Goal: Use online tool/utility: Use online tool/utility

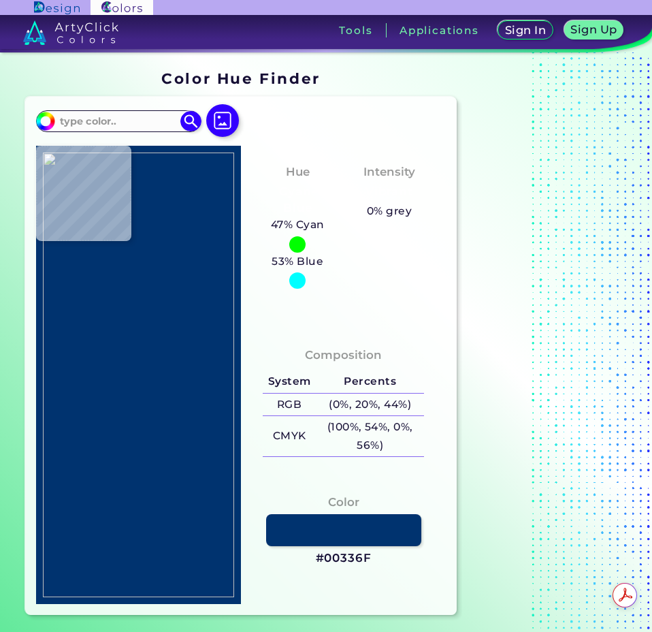
type input "#000000"
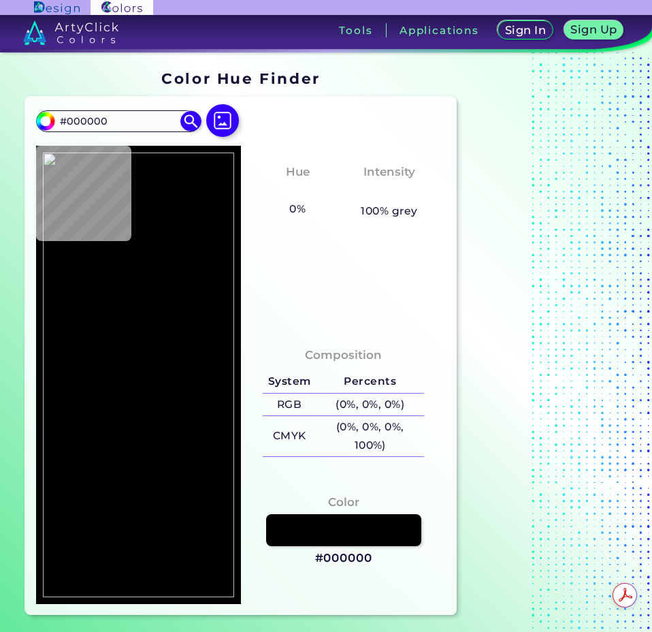
type input "#1c1b1e"
type input "#1C1B1E"
type input "#4b4b4e"
type input "#4B4B4E"
type input "#4b4b4d"
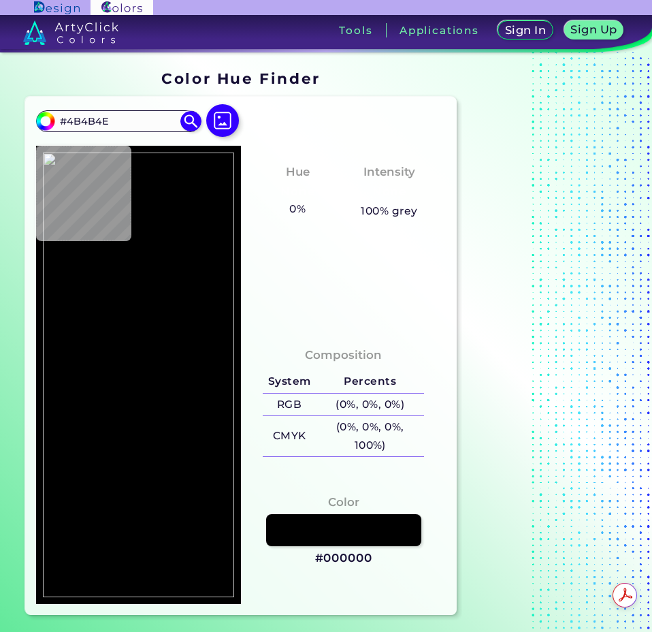
type input "#4B4B4D"
type input "#1f1f1f"
type input "#1F1F1F"
type input "#4b4b4d"
type input "#4B4B4D"
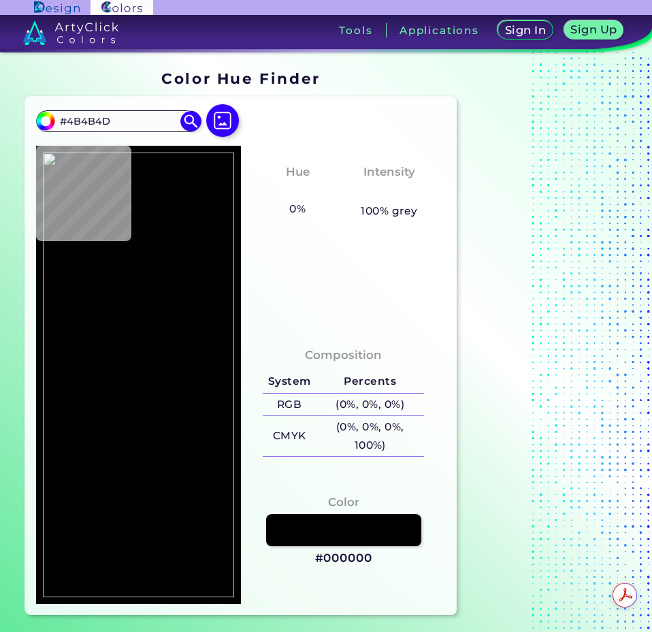
type input "#020202"
type input "#030303"
type input "#323032"
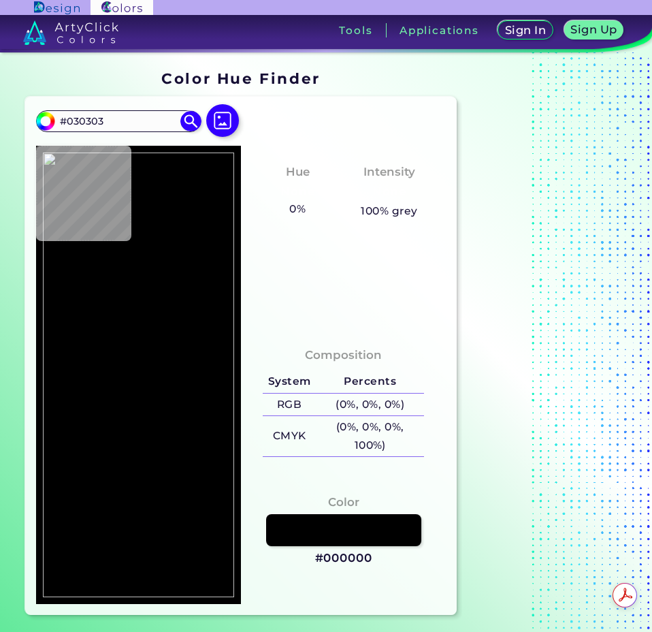
type input "#323032"
type input "#080809"
type input "#040405"
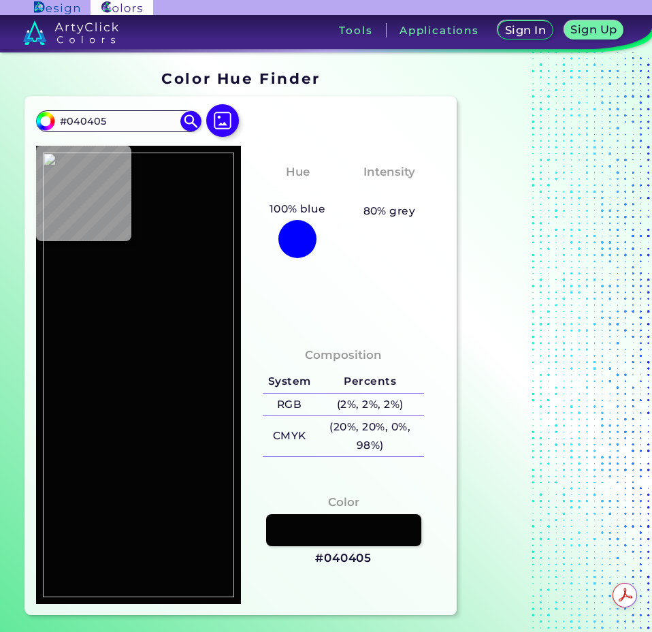
type input "#080809"
type input "#323032"
type input "#030303"
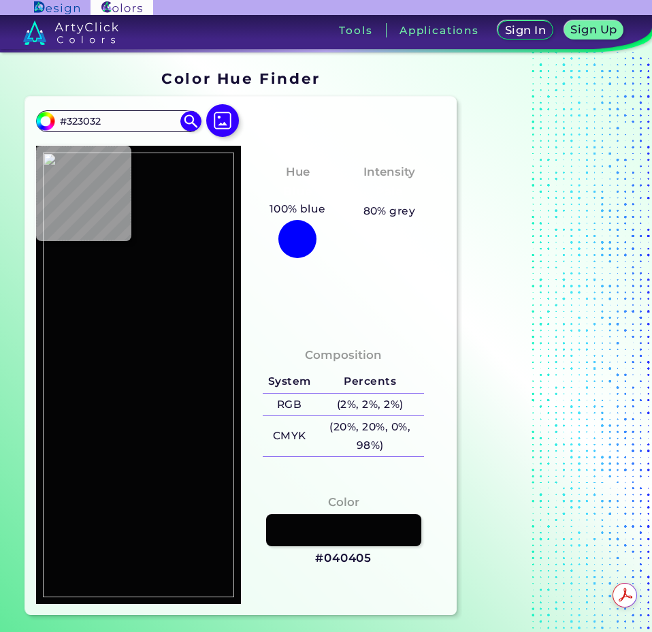
type input "#030303"
type input "#2a2a2c"
type input "#2A2A2C"
type input "#272729"
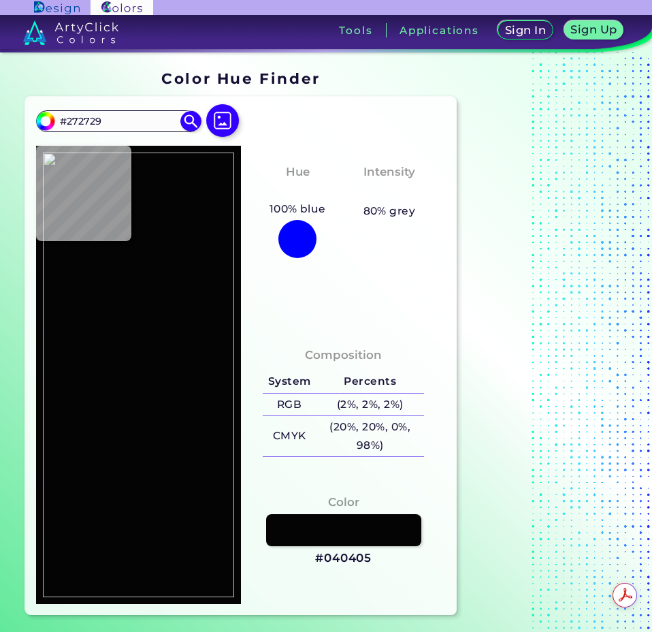
type input "#232224"
type input "#232323"
type input "#2d2d2e"
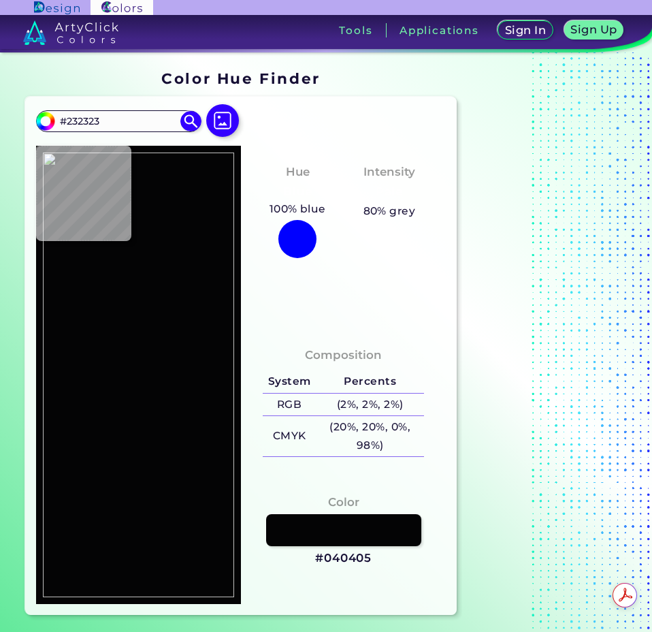
type input "#2D2D2E"
type input "#28282b"
type input "#28282B"
type input "#4c4c50"
type input "#4C4C50"
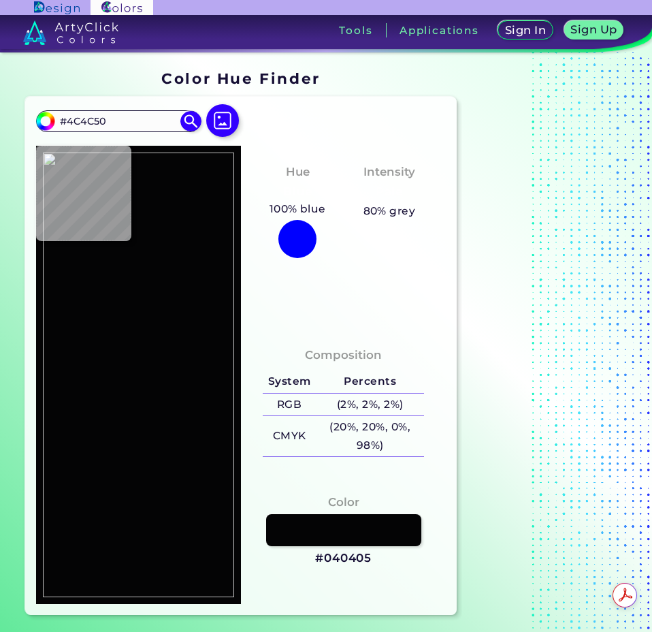
type input "#272729"
type input "#262728"
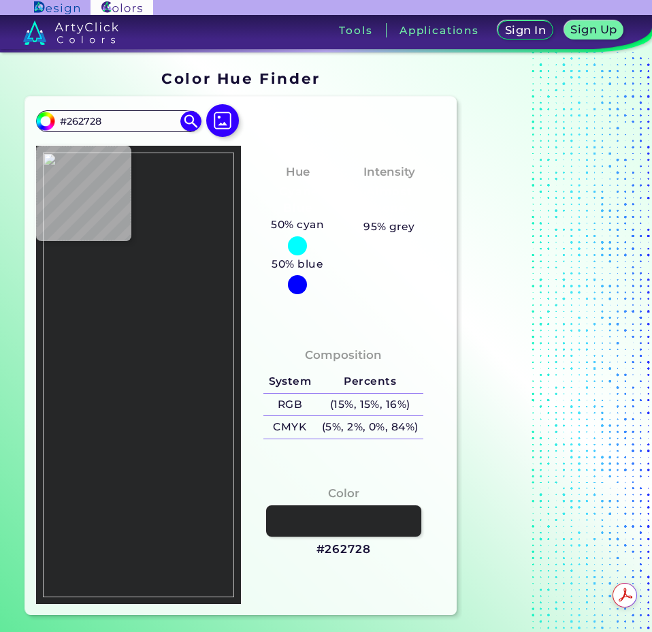
type input "#5b622a"
type input "#5B622A"
type input "#040505"
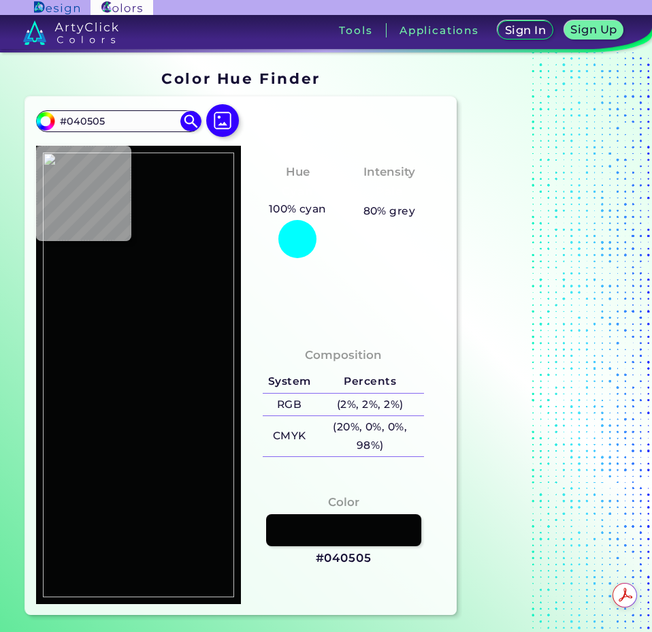
type input "#5b622a"
type input "#5B622A"
type input "#262728"
type input "#272729"
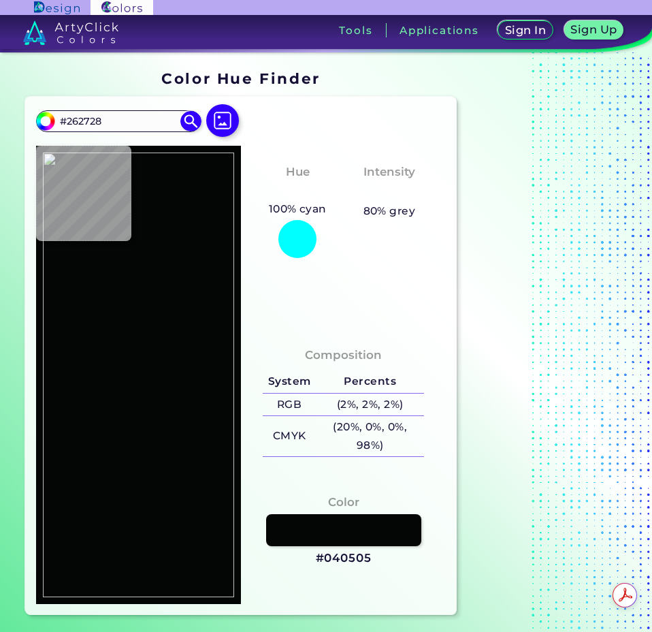
type input "#272729"
type input "#4c4c50"
type input "#4C4C50"
type input "#232223"
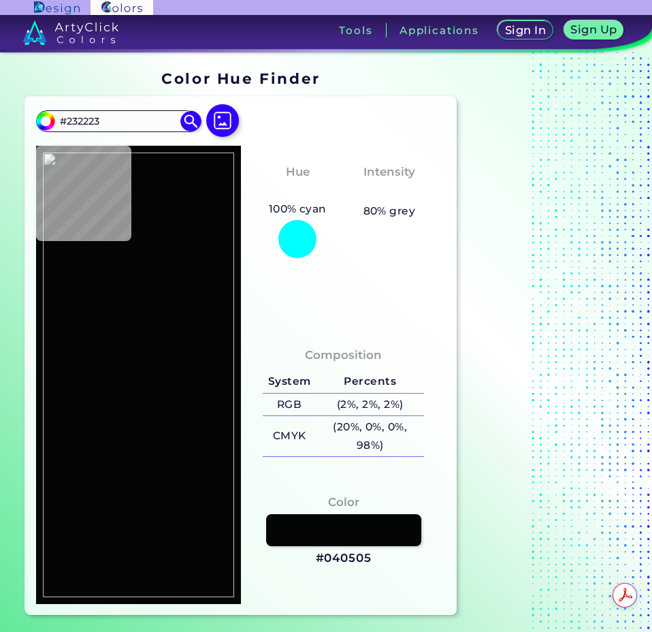
type input "#272627"
type input "#282829"
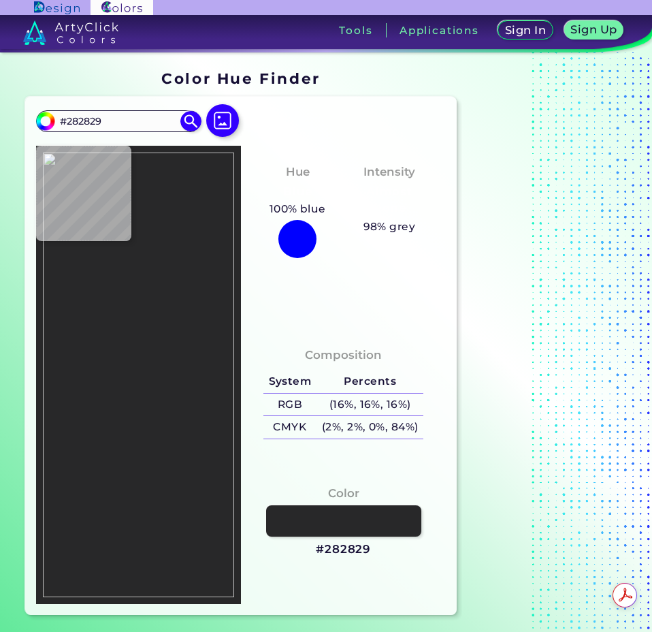
type input "#272627"
type input "#3d3d3e"
type input "#3D3D3E"
type input "#2b2c2e"
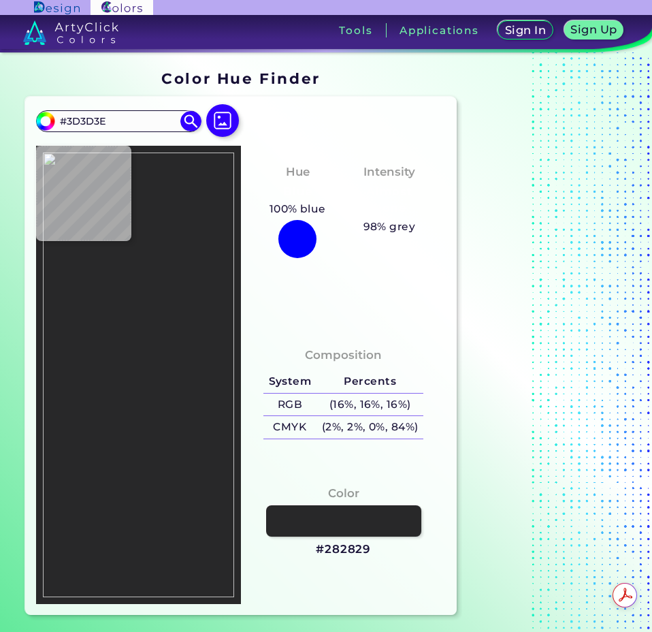
type input "#2B2C2E"
type input "#252527"
type input "#f3f075"
type input "#F3F075"
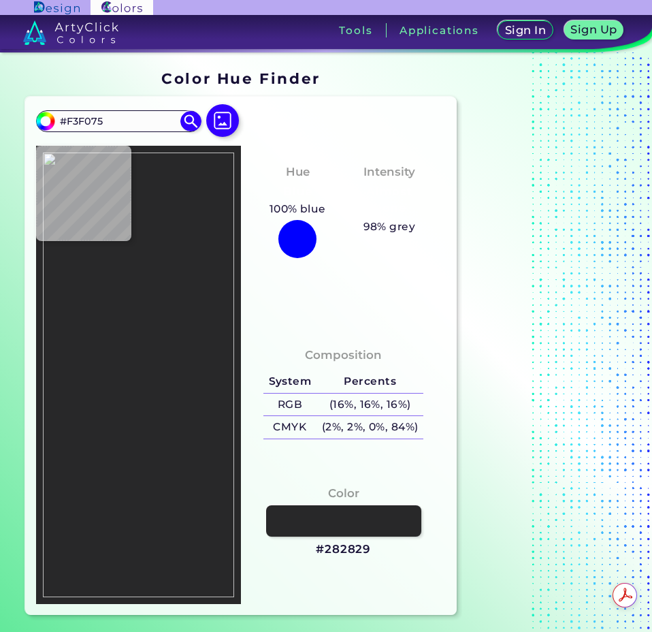
type input "#141415"
type input "#0f0f0f"
type input "#0F0F0F"
type input "#040403"
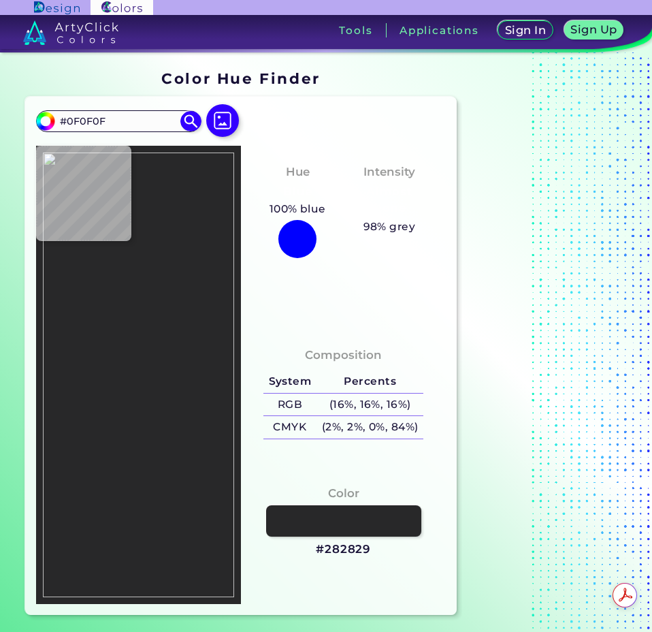
type input "#040403"
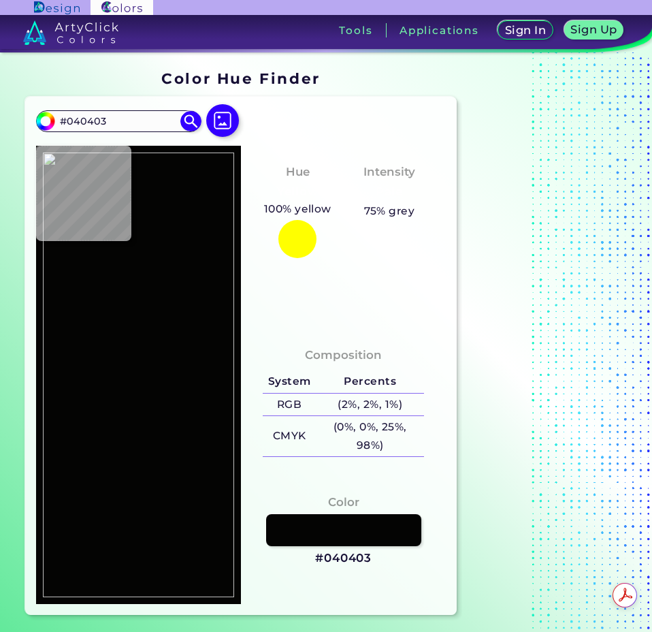
type input "#020202"
type input "#060606"
type input "#0c0c0d"
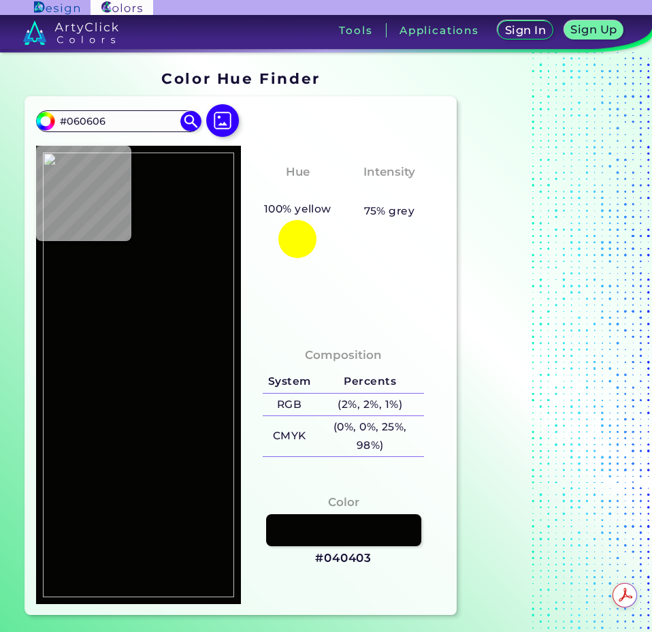
type input "#0C0C0D"
type input "#0d0d0d"
type input "#0D0D0D"
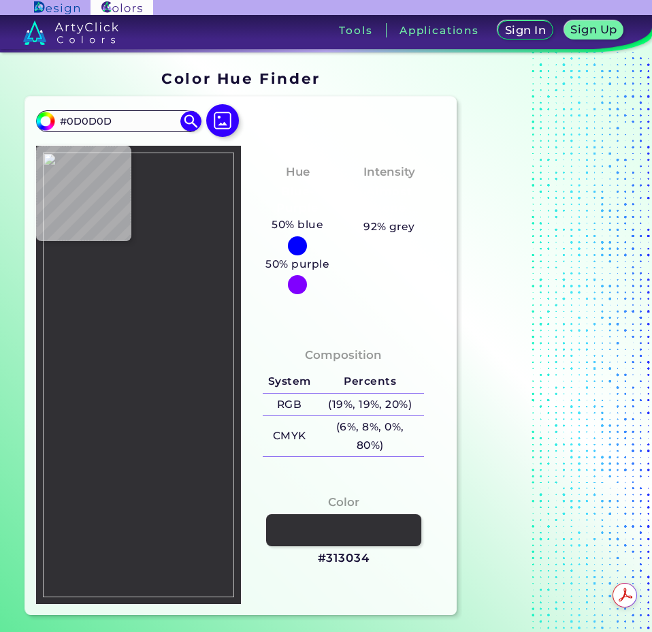
type input "#313034"
type input "#0a0a0b"
type input "#0A0A0B"
type input "#111212"
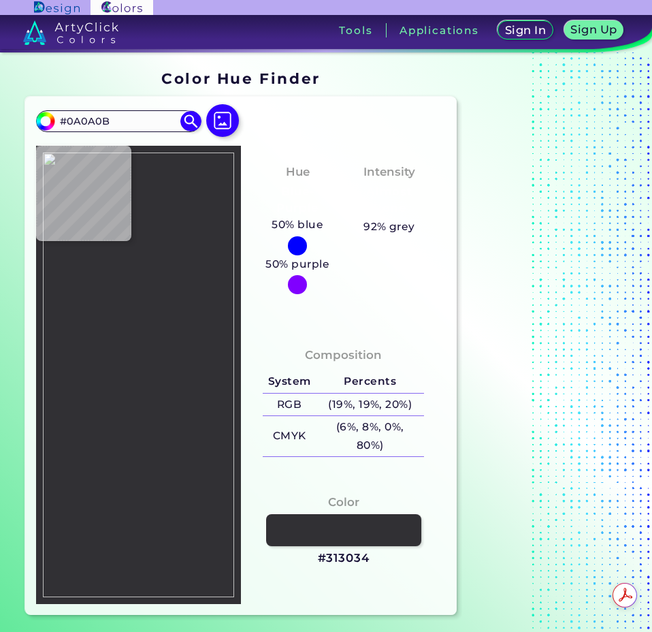
type input "#111212"
type input "#151516"
type input "#28272b"
type input "#28272B"
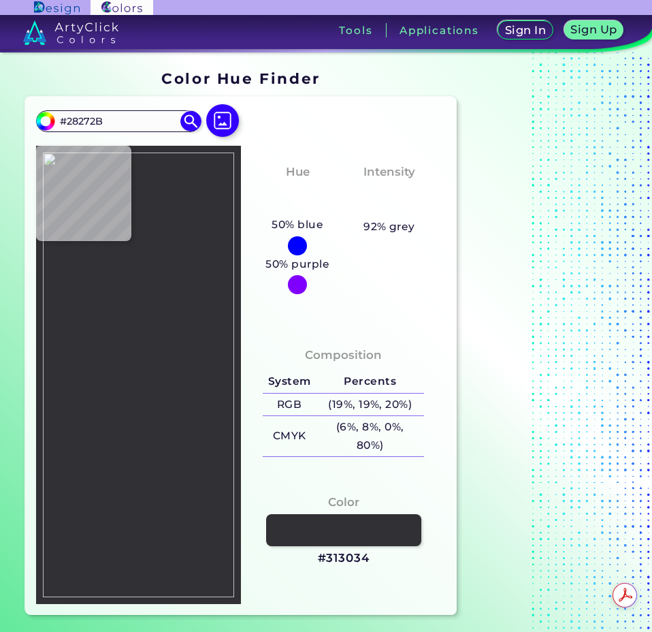
type input "#313134"
type input "#3d3c40"
type input "#3D3C40"
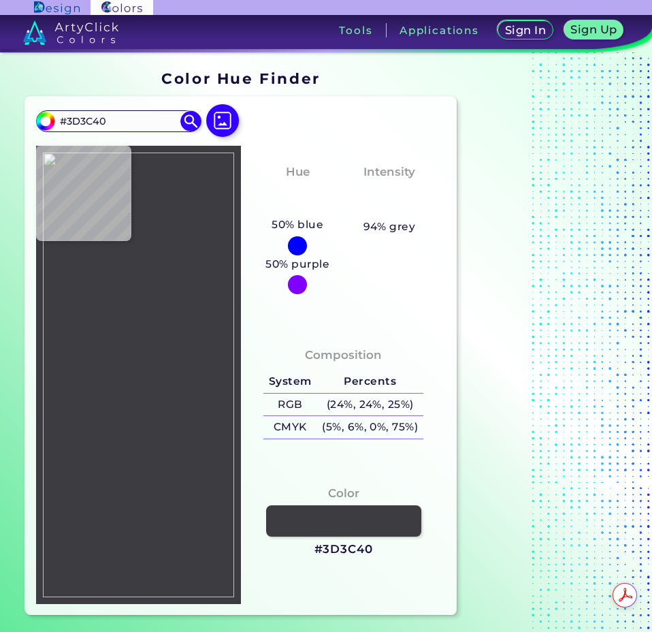
type input "#313134"
type input "#28272b"
type input "#28272B"
type input "#151516"
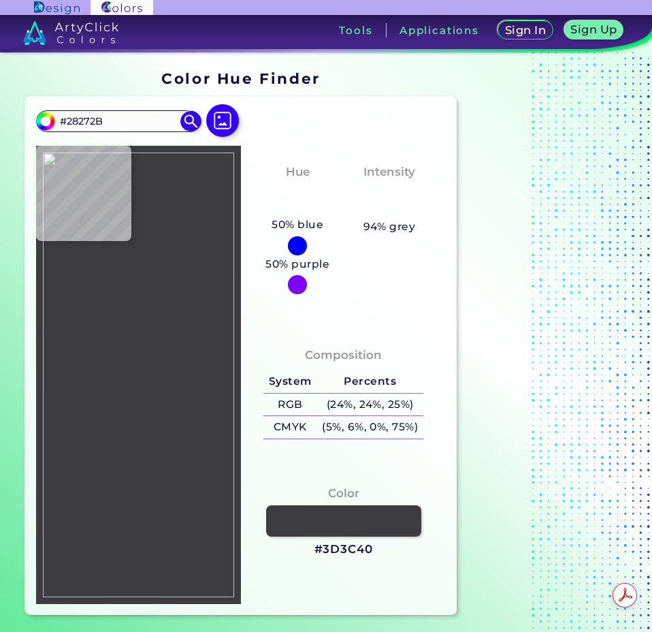
type input "#151516"
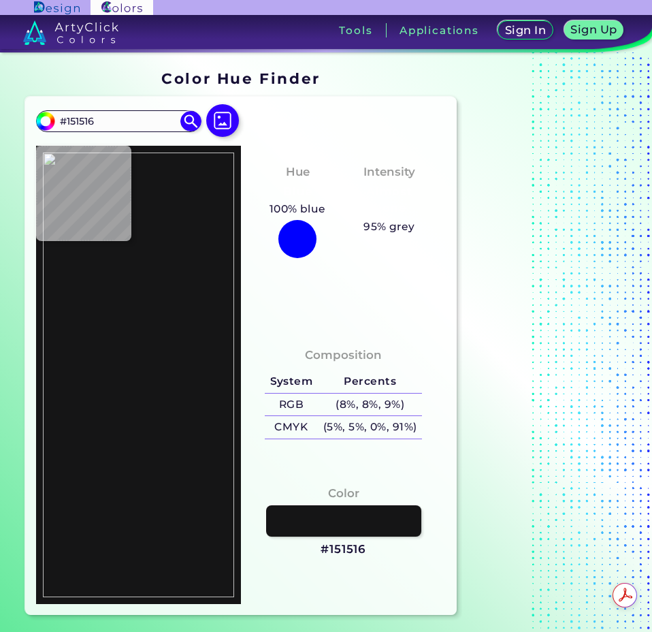
type input "#28272b"
type input "#28272B"
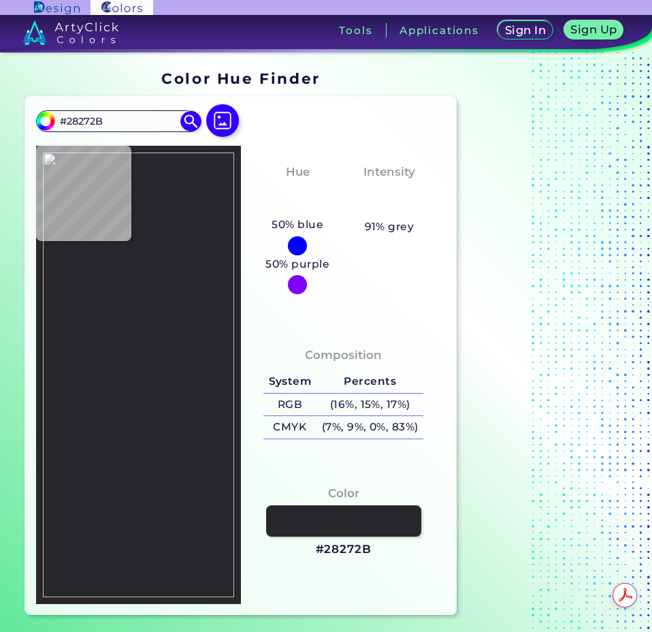
type input "#313134"
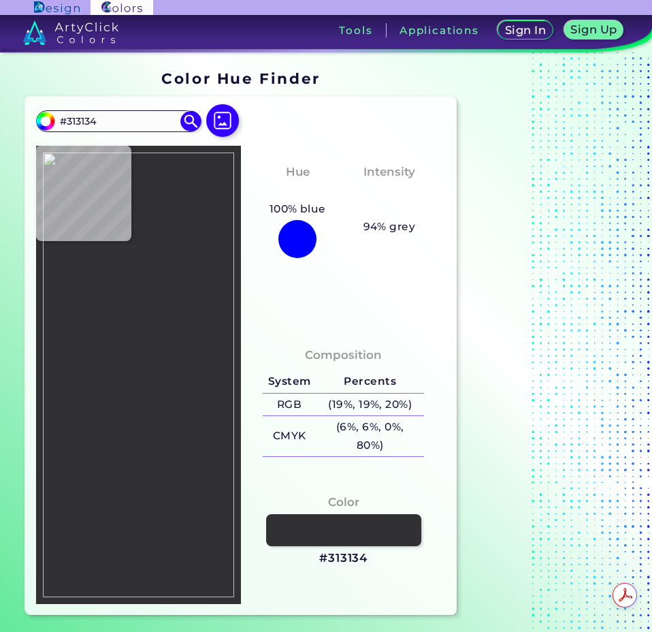
type input "#2c2c2e"
type input "#2C2C2E"
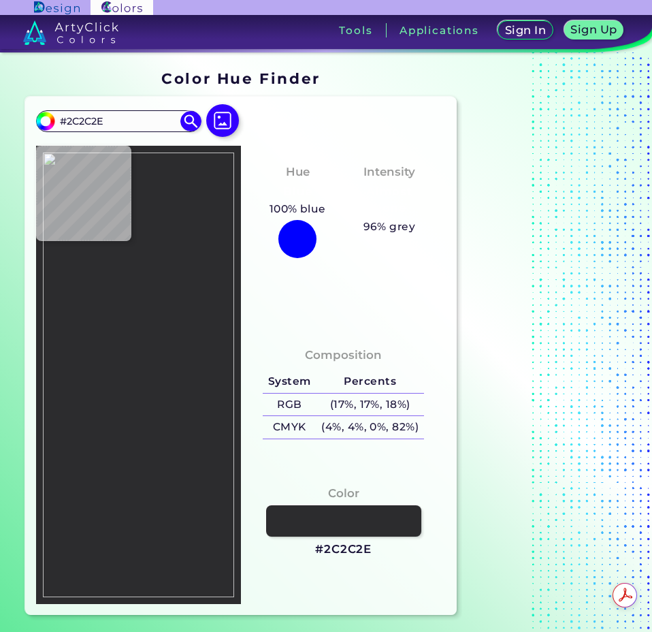
type input "#f3f074"
type input "#F3F074"
type input "#111212"
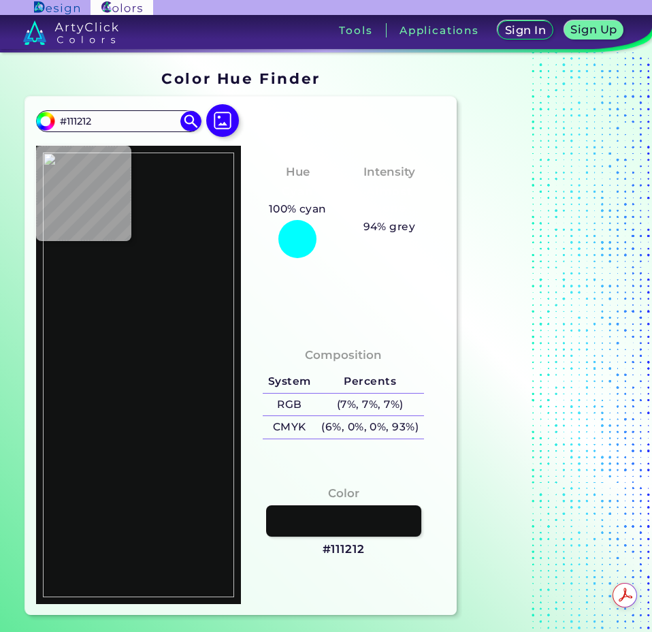
type input "#f3f074"
type input "#F3F074"
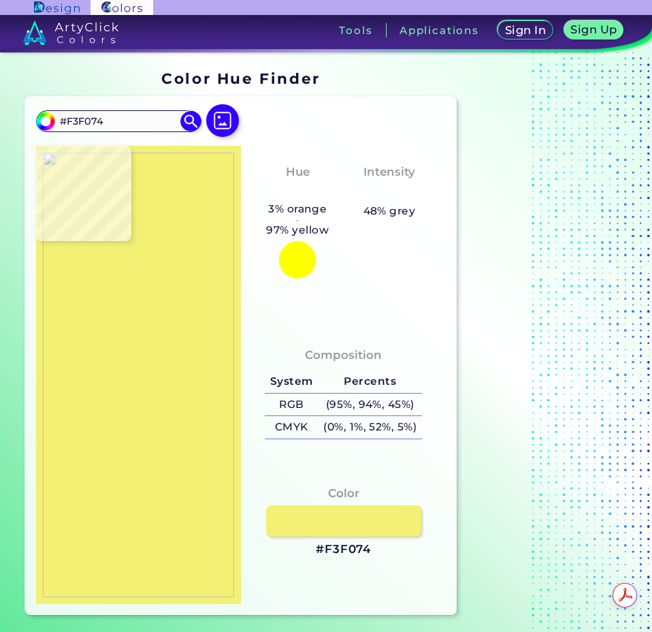
type input "#111212"
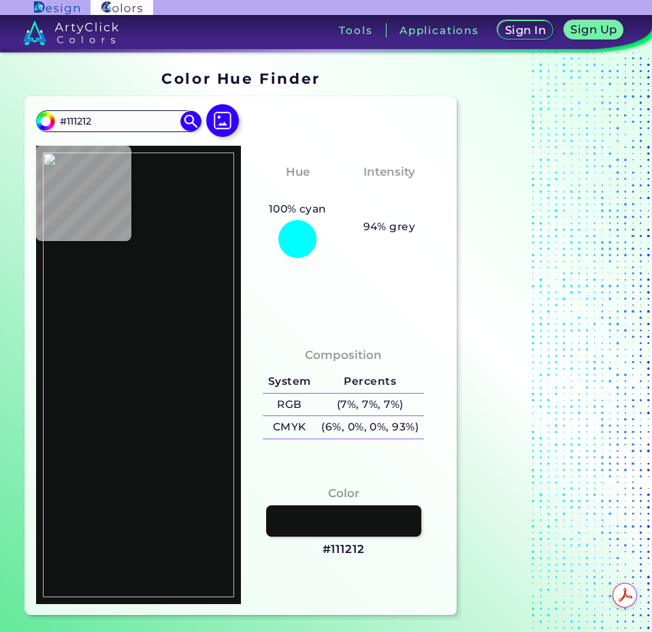
type input "#151516"
type input "#1a1a1b"
type input "#1A1A1B"
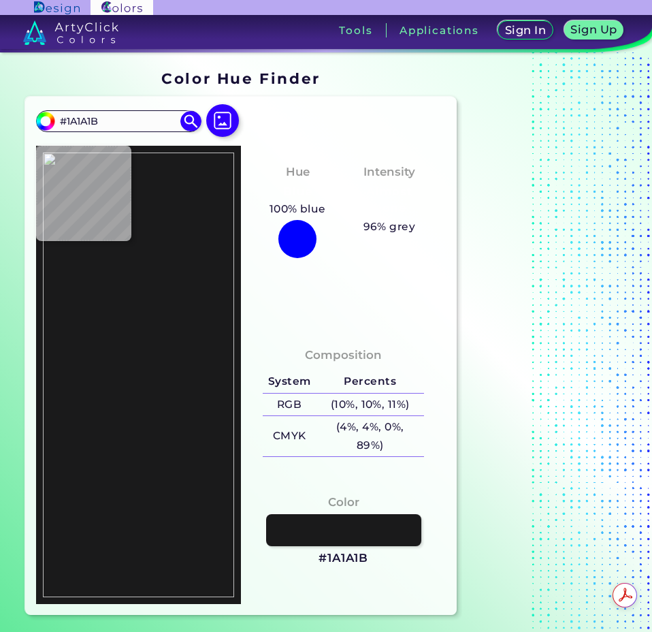
type input "#141414"
type input "#080808"
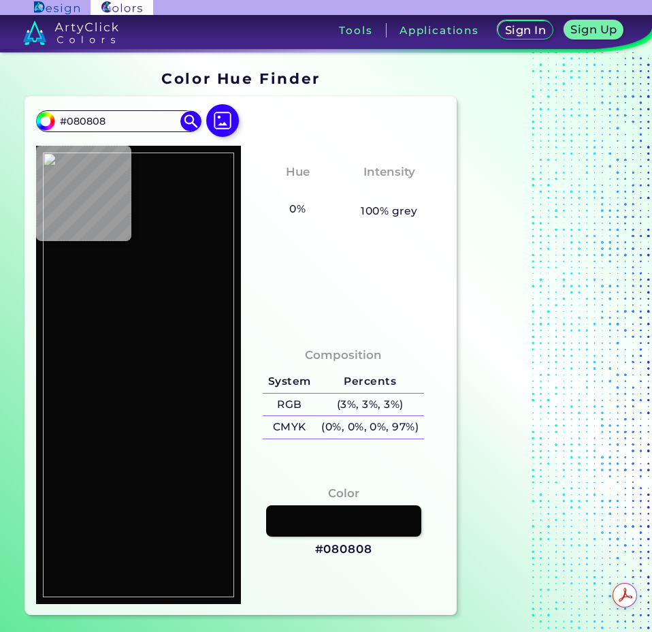
type input "#131313"
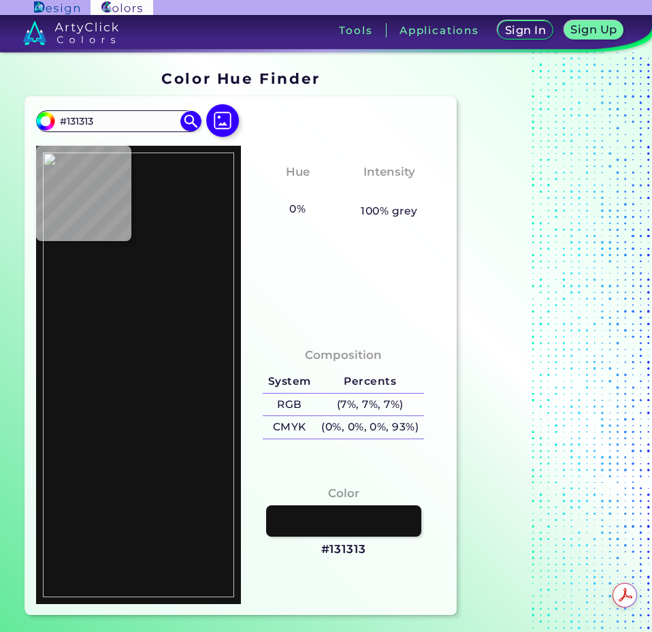
type input "#6bbc41"
type input "#6BBC41"
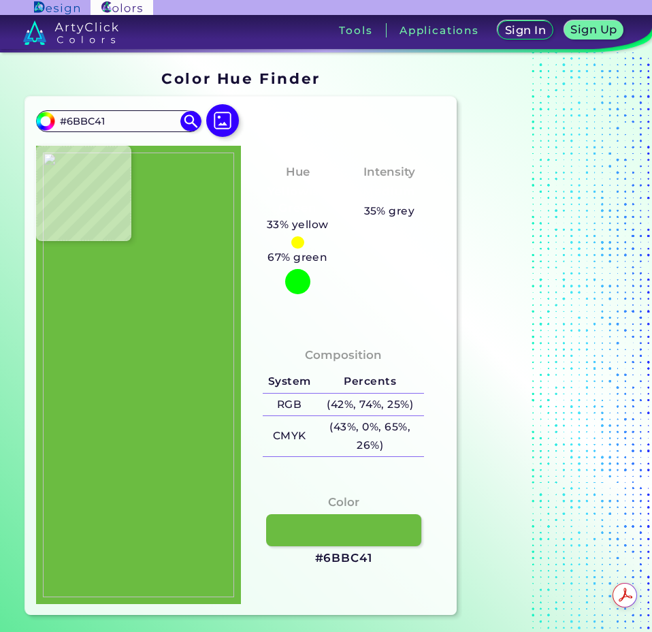
type input "#121213"
type input "#f4f075"
type input "#F4F075"
type input "#39393c"
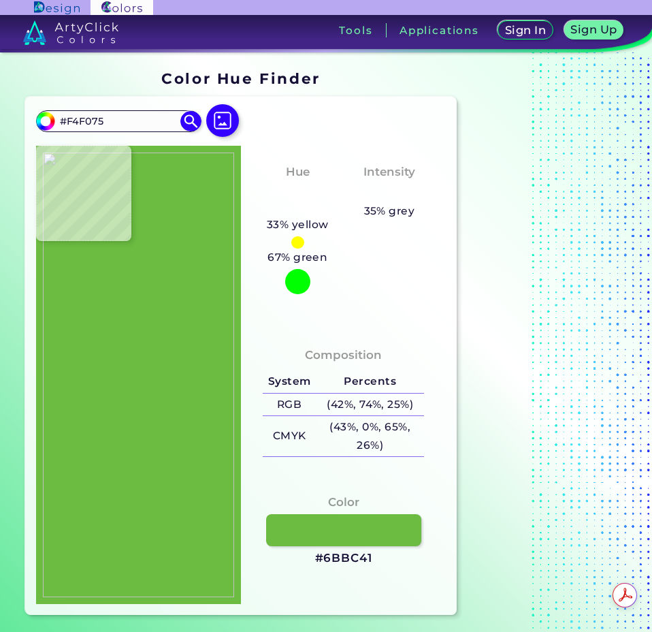
type input "#39393C"
type input "#414044"
type input "#060606"
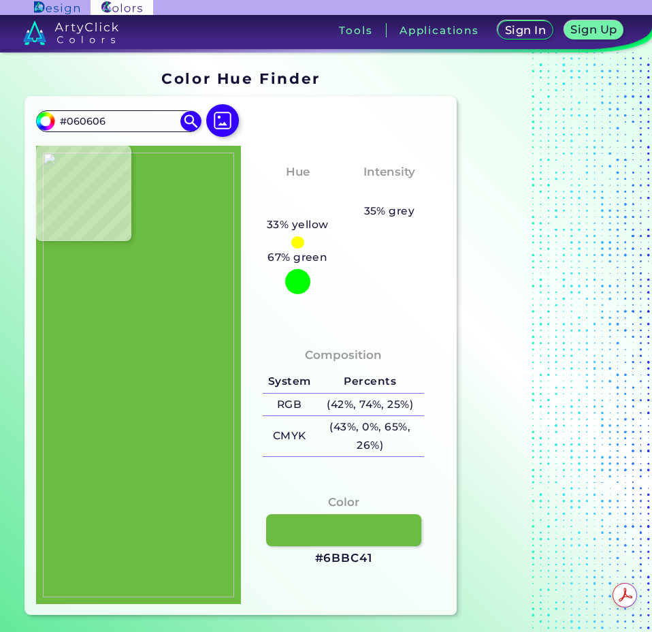
type input "#31105c"
type input "#31105C"
type input "#644189"
type input "#f7f7f8"
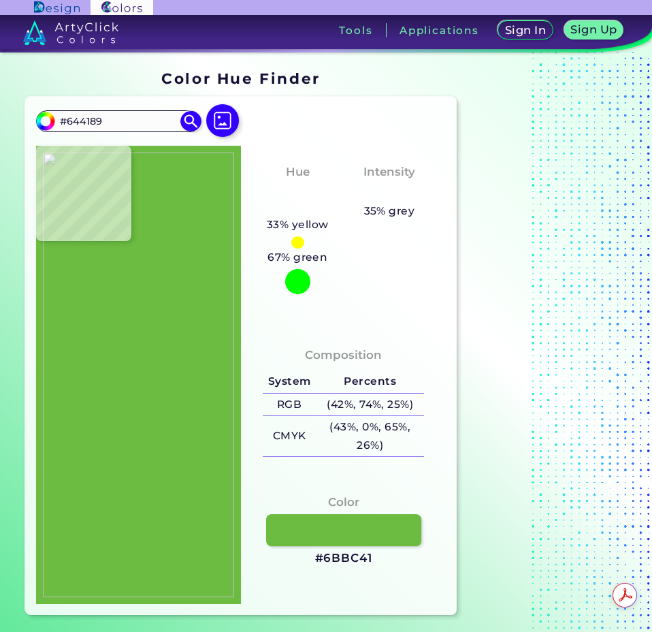
type input "#F7F7F8"
type input "#f8f9fa"
type input "#F8F9FA"
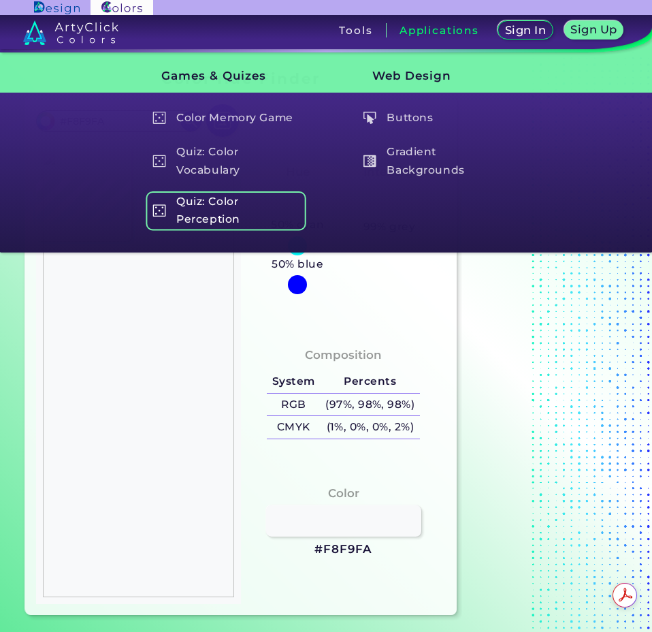
type input "#2d2d2d"
type input "#2D2D2D"
type input "#000000"
